Goal: Transaction & Acquisition: Purchase product/service

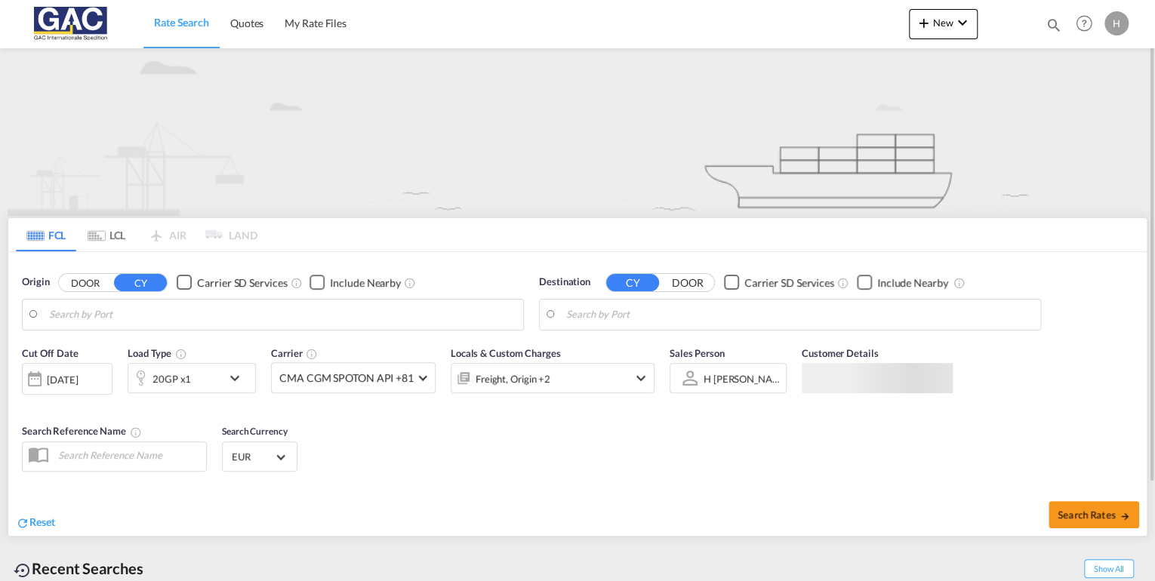
type input "[GEOGRAPHIC_DATA], DEBRV"
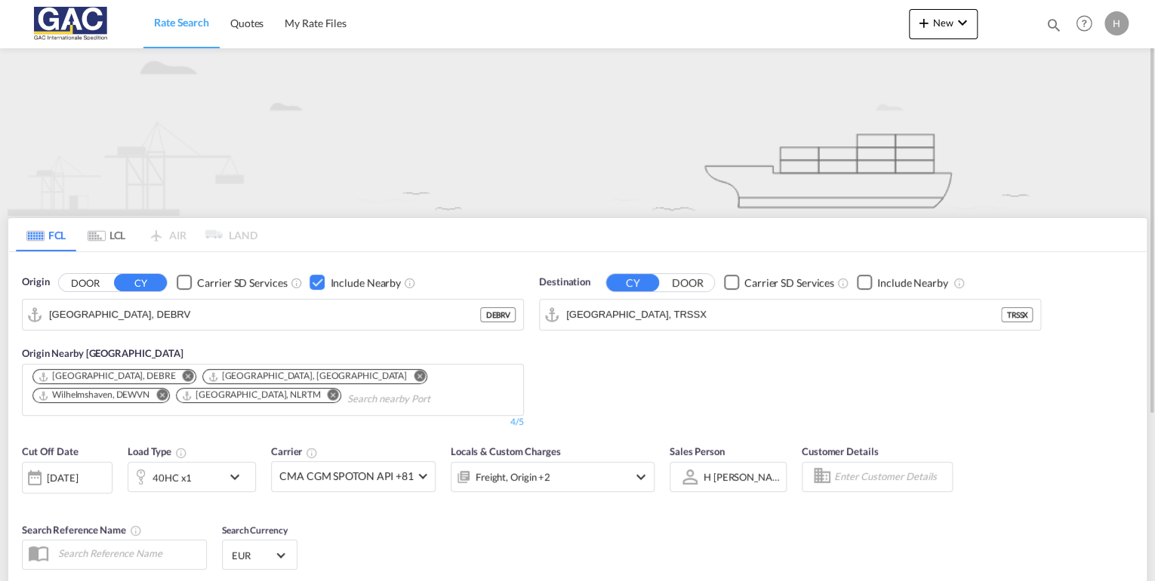
click at [229, 477] on md-icon "icon-chevron-down" at bounding box center [239, 477] width 26 height 18
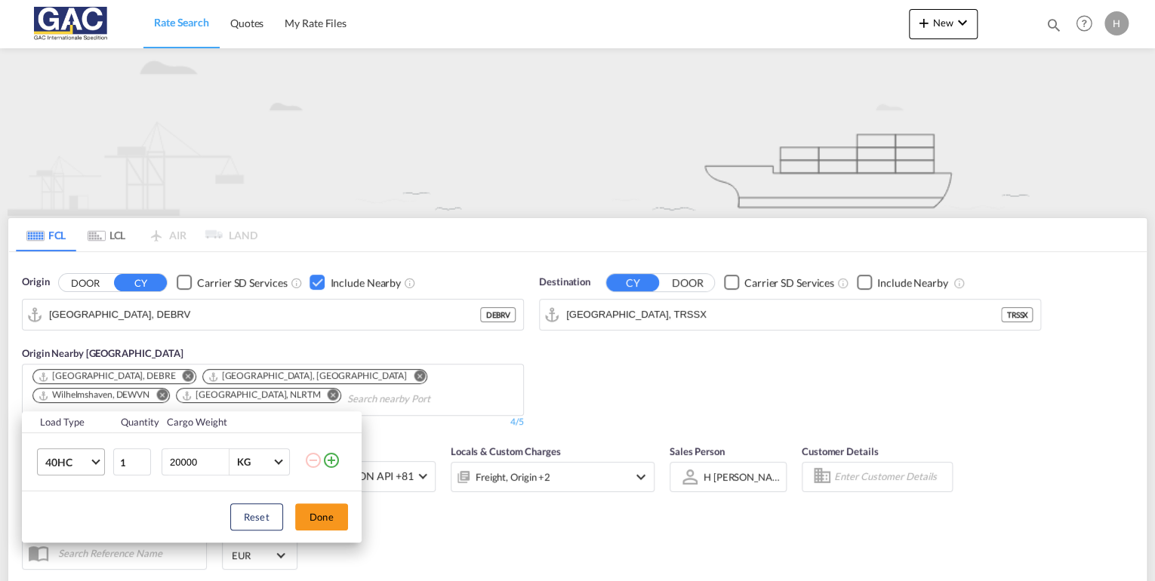
click at [75, 461] on span "40HC" at bounding box center [67, 462] width 44 height 15
click at [69, 393] on div "20GP" at bounding box center [58, 389] width 26 height 15
click at [325, 516] on button "Done" at bounding box center [321, 517] width 53 height 27
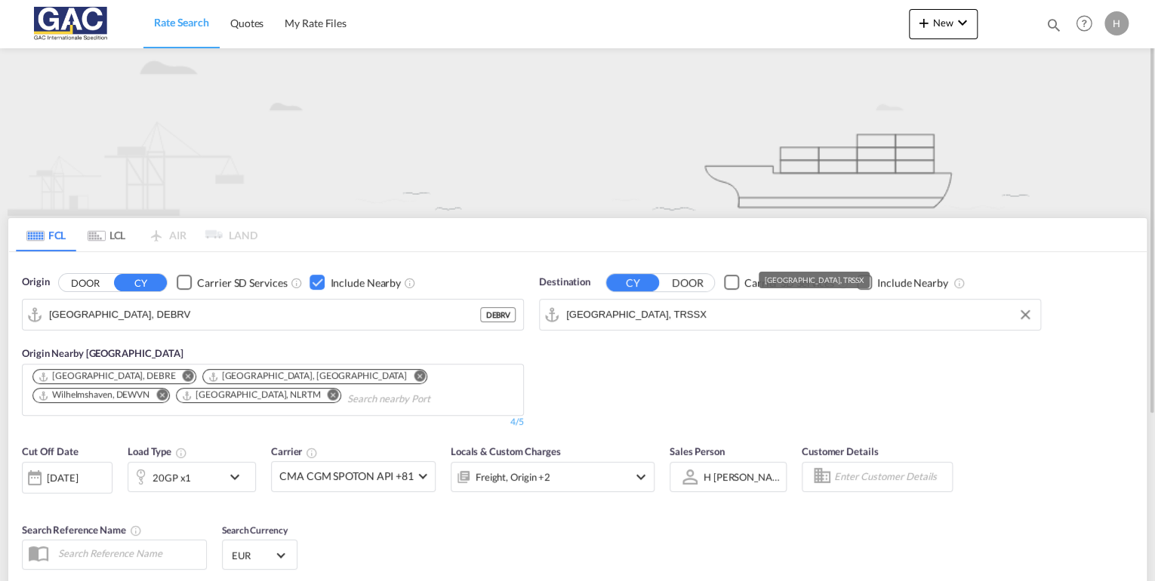
click at [809, 307] on input "[GEOGRAPHIC_DATA], TRSSX" at bounding box center [799, 314] width 467 height 23
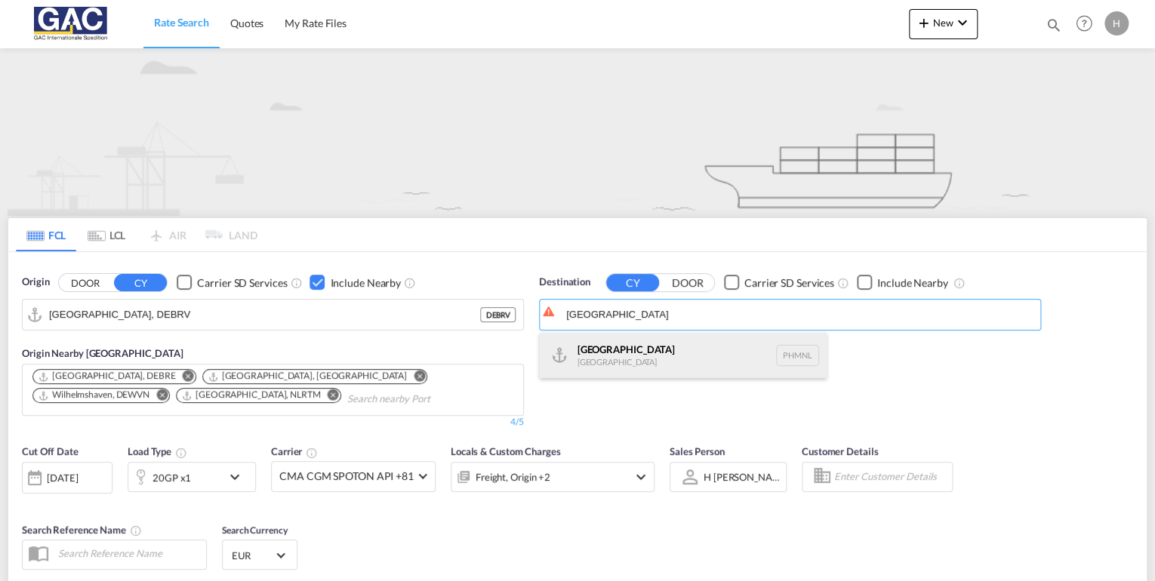
click at [611, 362] on div "[GEOGRAPHIC_DATA] [GEOGRAPHIC_DATA] PHMNL" at bounding box center [683, 355] width 287 height 45
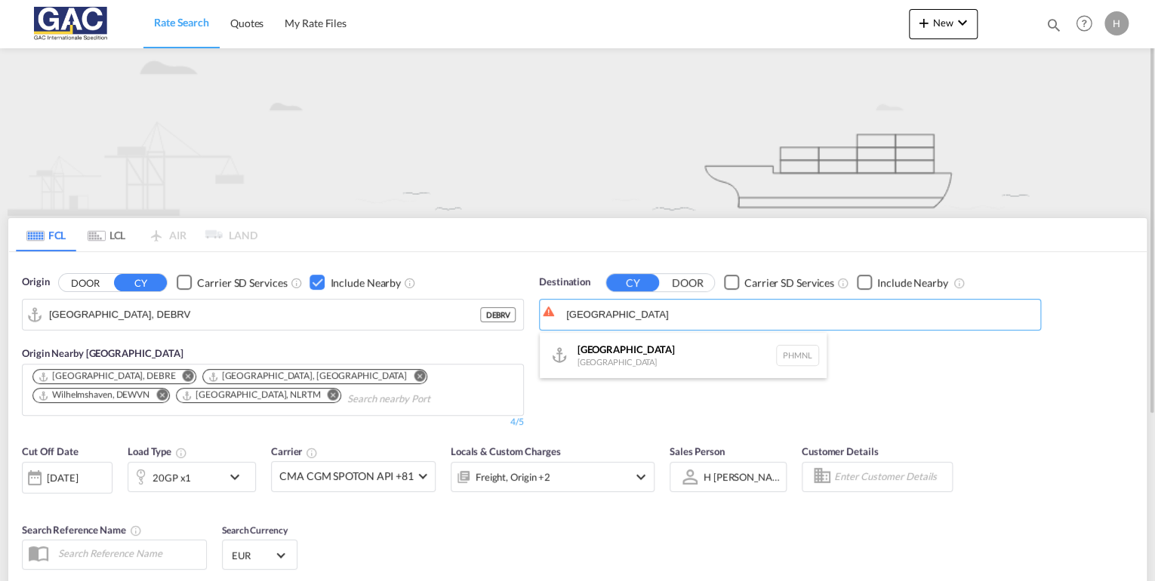
type input "[GEOGRAPHIC_DATA], PHMNL"
click at [861, 278] on div "Checkbox No Ink" at bounding box center [864, 282] width 15 height 15
click at [860, 282] on div "Checkbox No Ink" at bounding box center [864, 282] width 15 height 15
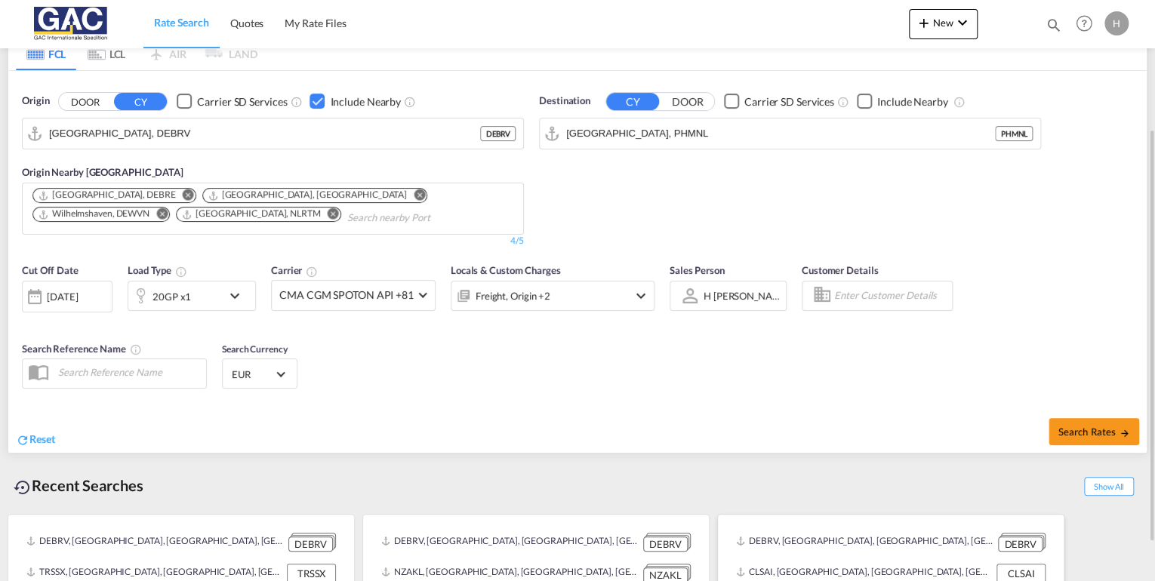
scroll to position [234, 0]
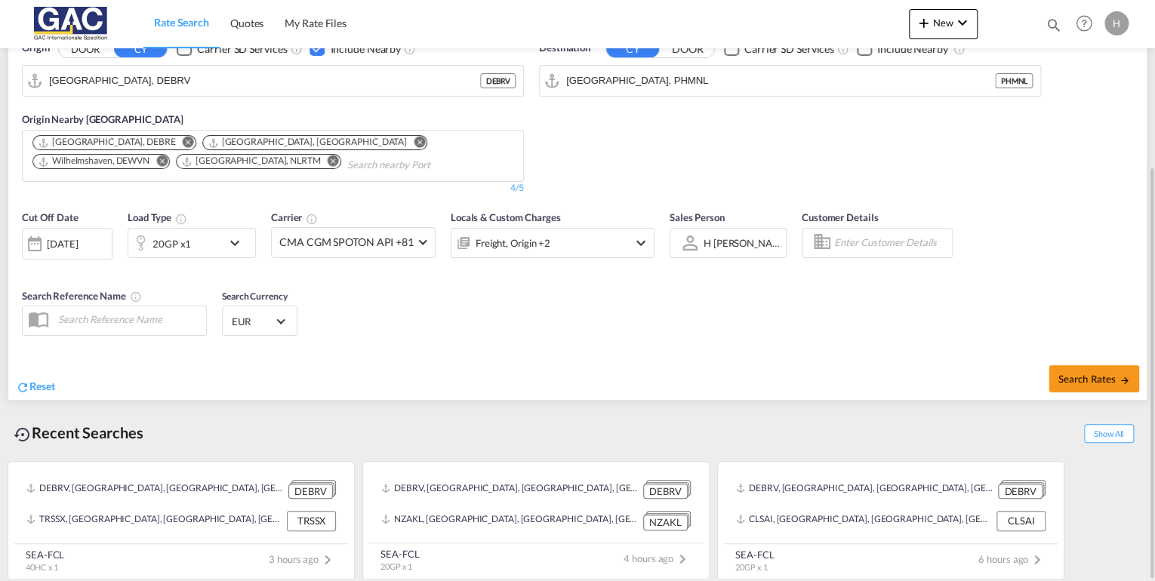
click at [1090, 362] on div "Search Rates" at bounding box center [863, 378] width 565 height 43
click at [1087, 384] on span "Search Rates" at bounding box center [1094, 379] width 72 height 12
type input "DEBRV to PHMNL / [DATE]"
